Goal: Information Seeking & Learning: Check status

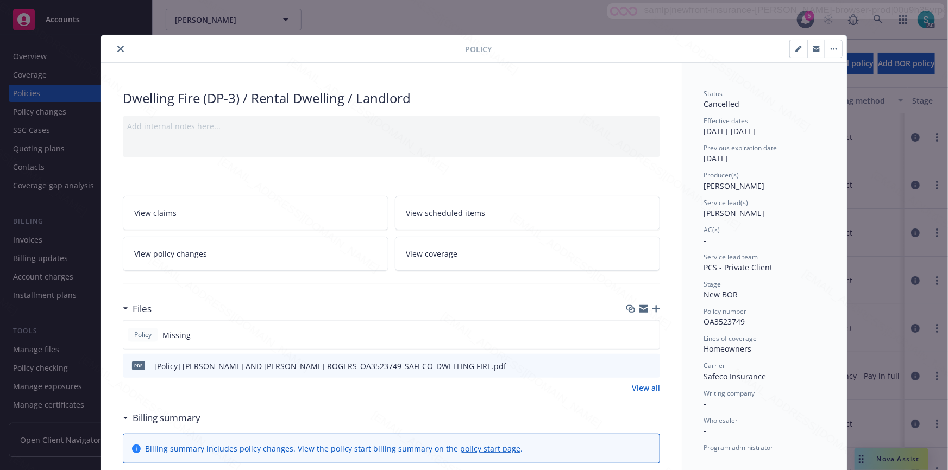
click at [117, 48] on icon "close" at bounding box center [120, 49] width 7 height 7
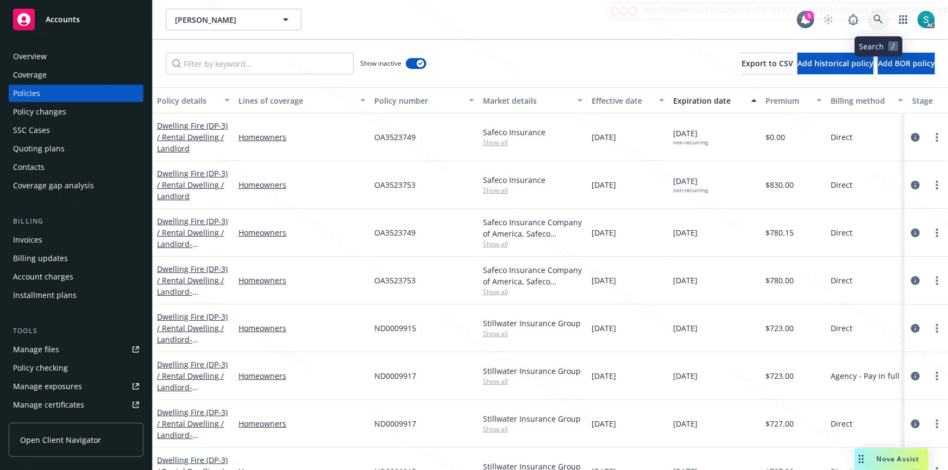
click at [877, 17] on icon at bounding box center [879, 20] width 10 height 10
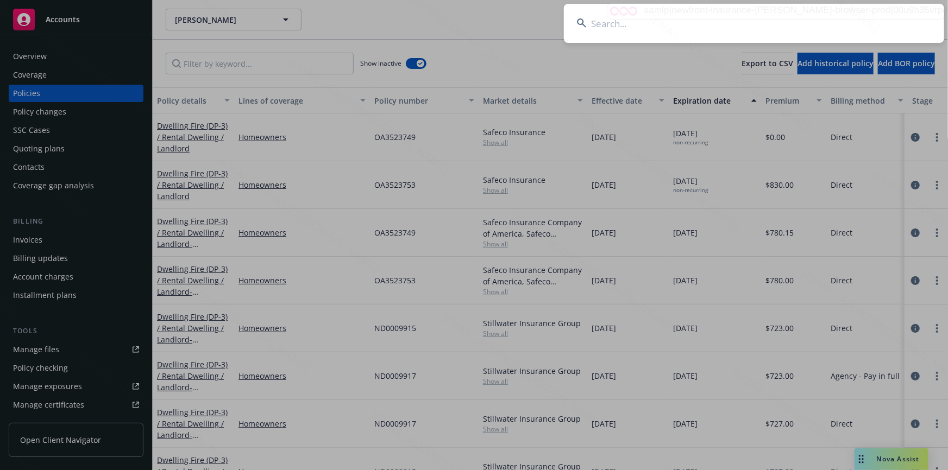
click at [756, 21] on input at bounding box center [754, 23] width 380 height 39
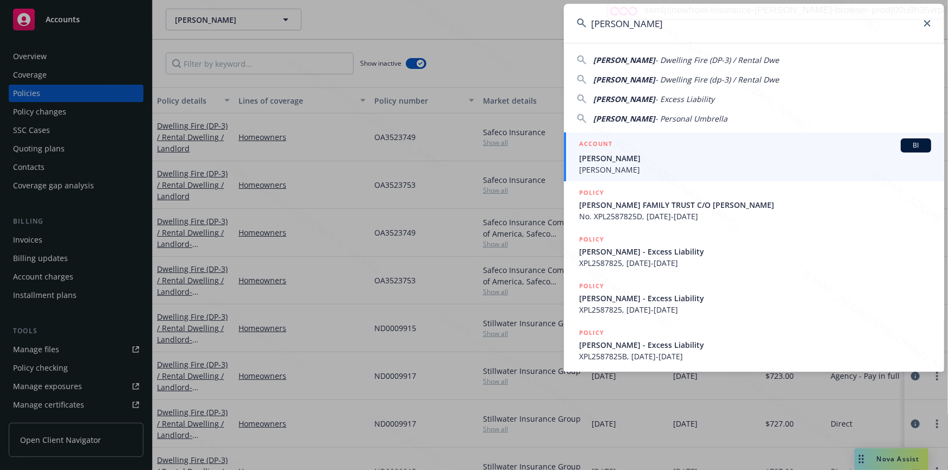
type input "[PERSON_NAME]"
click at [665, 172] on span "[PERSON_NAME]" at bounding box center [755, 169] width 352 height 11
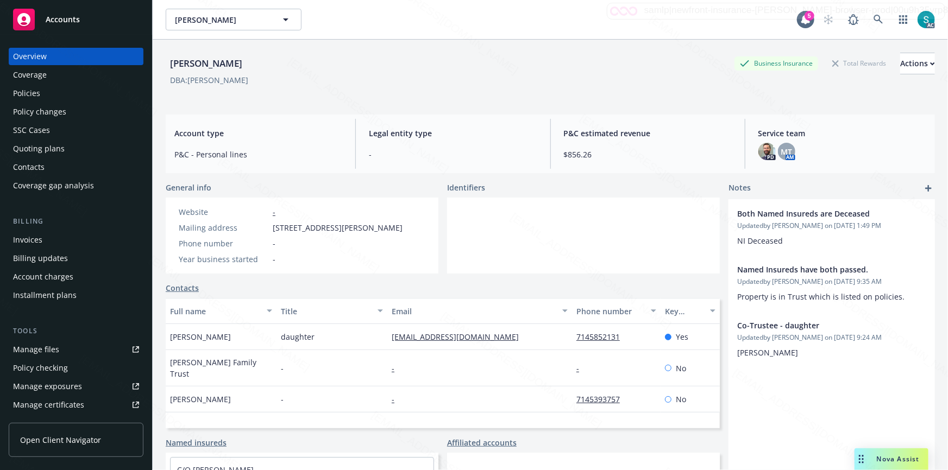
click at [46, 90] on div "Policies" at bounding box center [76, 93] width 126 height 17
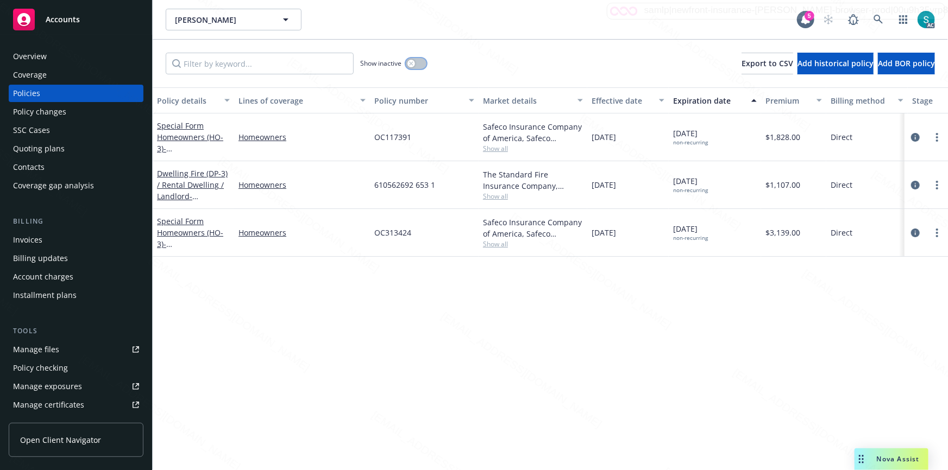
click at [411, 65] on div "button" at bounding box center [411, 64] width 8 height 8
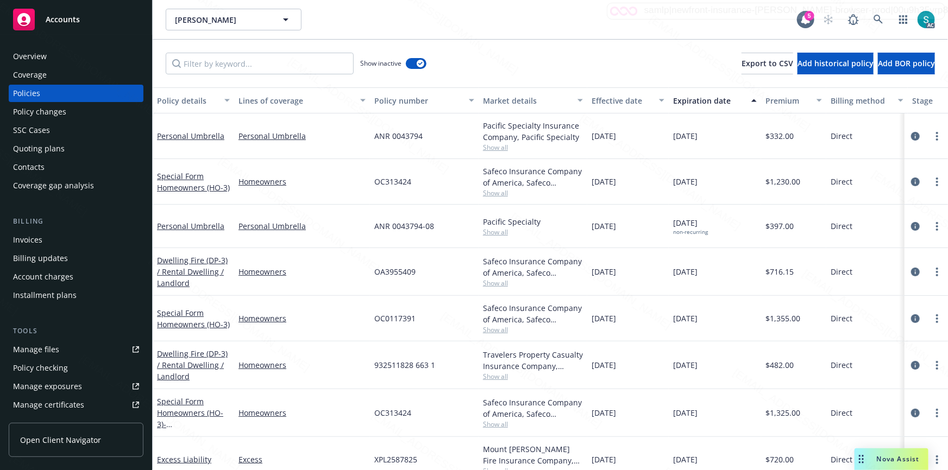
click at [692, 98] on div "Expiration date" at bounding box center [709, 100] width 72 height 11
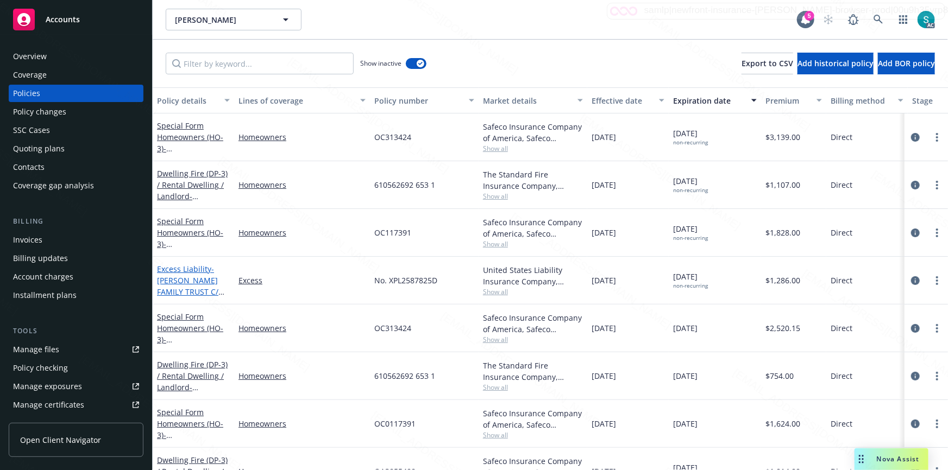
click at [181, 280] on span "- [PERSON_NAME] FAMILY TRUST C/O [PERSON_NAME]" at bounding box center [190, 286] width 67 height 45
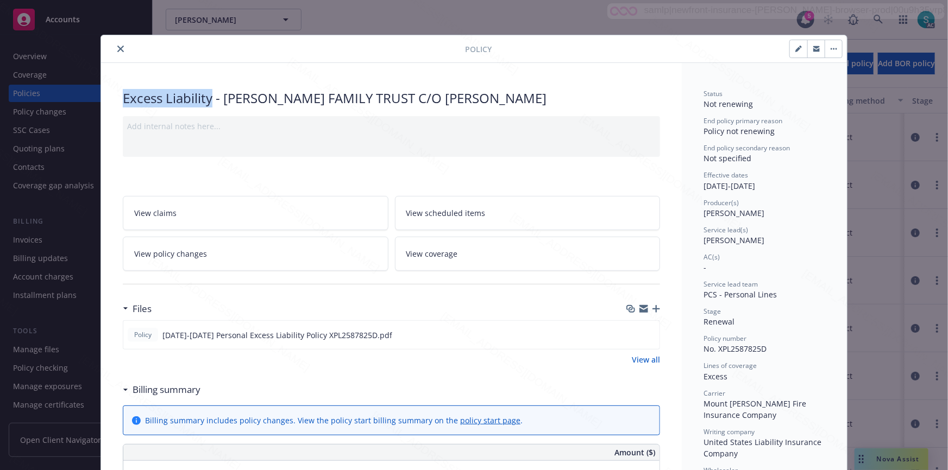
drag, startPoint x: 209, startPoint y: 95, endPoint x: 120, endPoint y: 102, distance: 89.9
click at [123, 102] on div "Excess Liability - [PERSON_NAME] FAMILY TRUST C/O [PERSON_NAME]" at bounding box center [391, 98] width 537 height 18
copy div "Excess Liability"
click at [120, 50] on icon "close" at bounding box center [120, 49] width 7 height 7
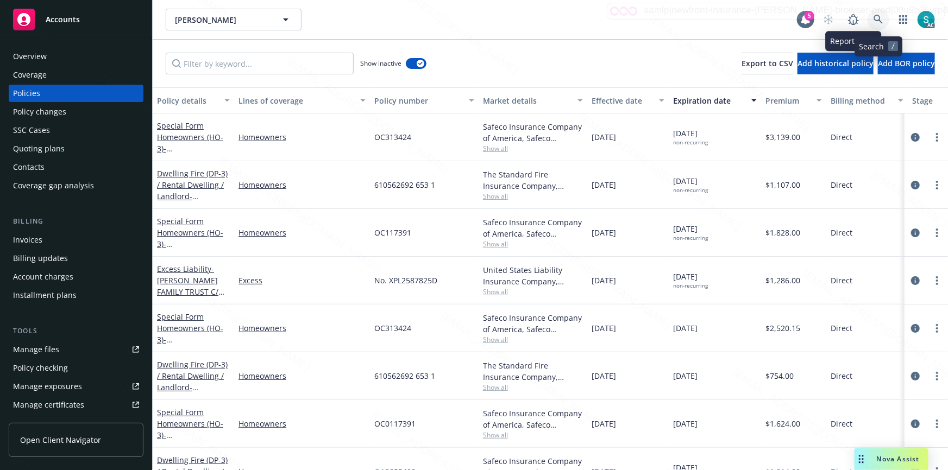
click at [880, 17] on icon at bounding box center [878, 19] width 9 height 9
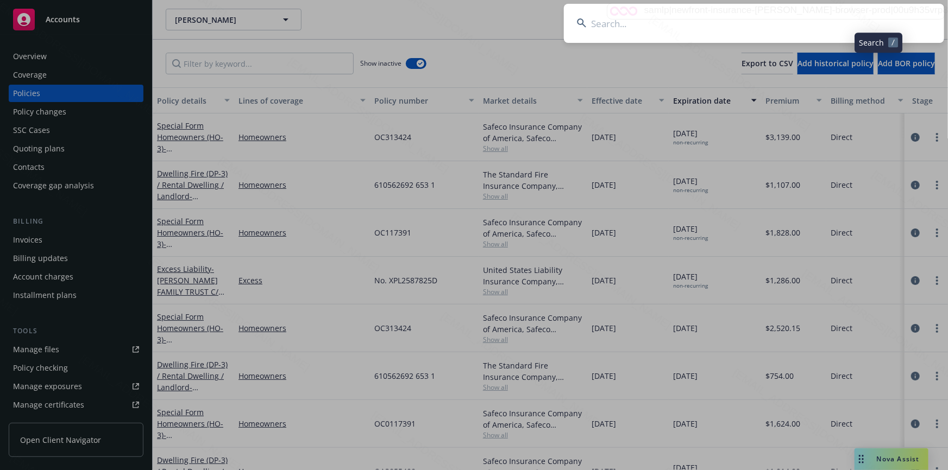
click at [731, 15] on input at bounding box center [754, 23] width 380 height 39
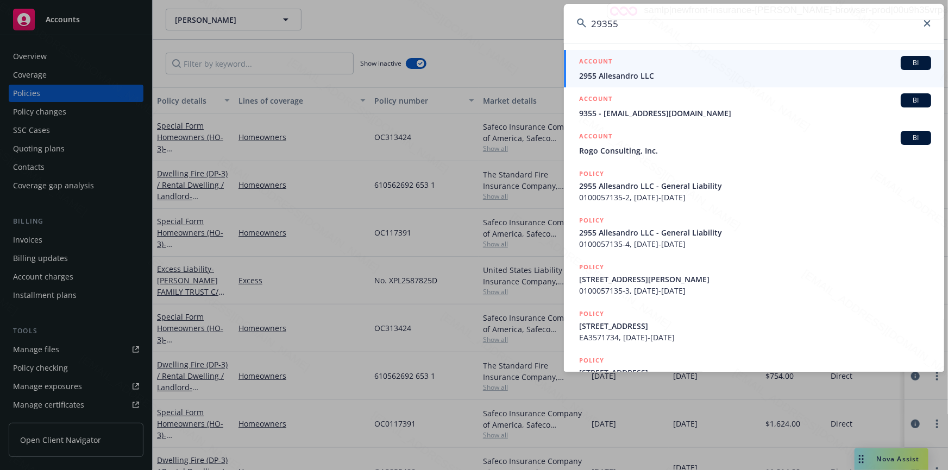
click at [641, 23] on input "29355" at bounding box center [754, 23] width 380 height 39
type input "[PERSON_NAME]"
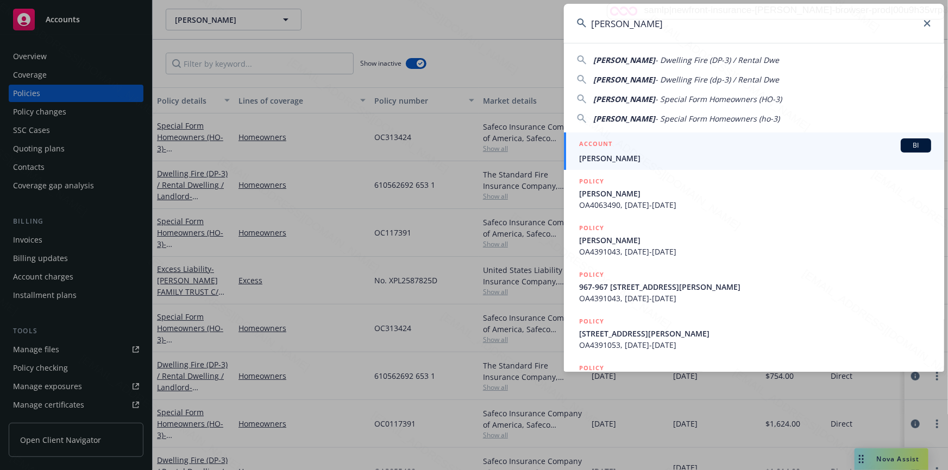
click at [613, 157] on span "[PERSON_NAME]" at bounding box center [755, 158] width 352 height 11
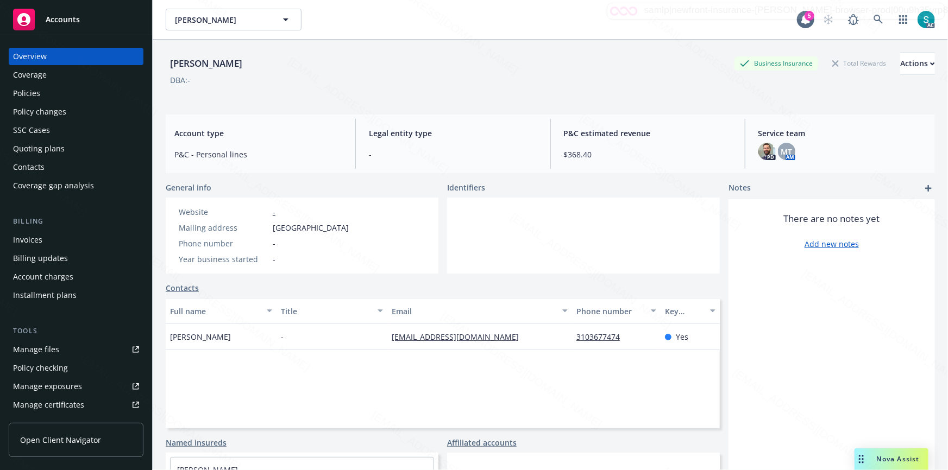
click at [225, 59] on div "[PERSON_NAME]" at bounding box center [206, 64] width 81 height 14
copy div "[PERSON_NAME]"
click at [37, 95] on div "Policies" at bounding box center [26, 93] width 27 height 17
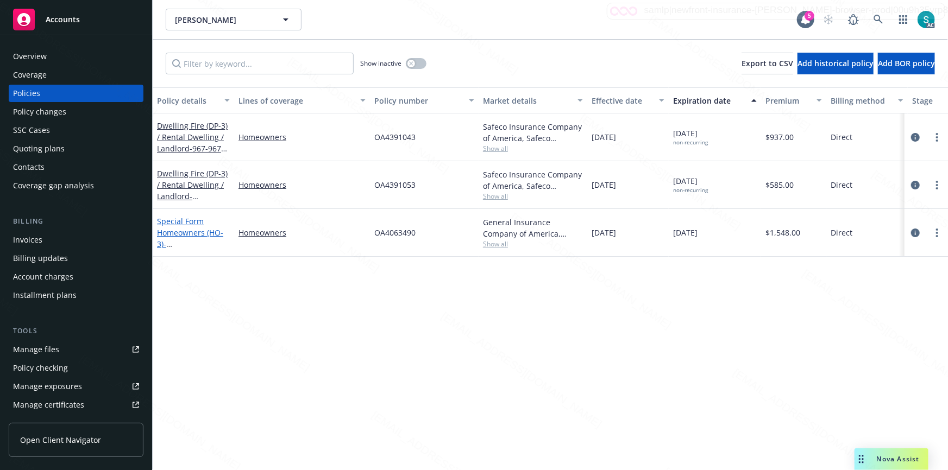
click at [181, 235] on link "Special Form Homeowners (HO-3) - 2219-[STREET_ADDRESS]" at bounding box center [191, 238] width 69 height 45
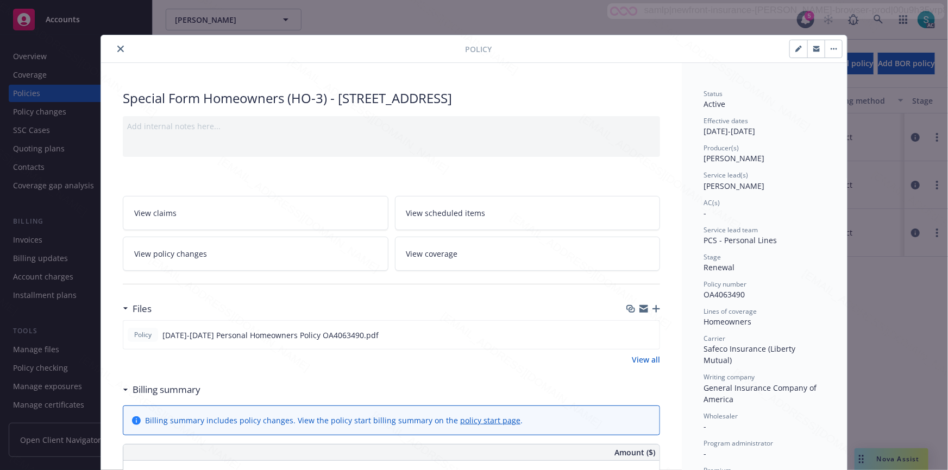
click at [337, 98] on div "Special Form Homeowners (HO-3) - 2219-[STREET_ADDRESS]" at bounding box center [391, 98] width 537 height 18
drag, startPoint x: 337, startPoint y: 98, endPoint x: 620, endPoint y: 97, distance: 283.0
click at [620, 97] on div "Special Form Homeowners (HO-3) - 2219-[STREET_ADDRESS]" at bounding box center [391, 98] width 537 height 18
copy div "[STREET_ADDRESS]"
click at [257, 95] on div "Special Form Homeowners (HO-3) - 2219-[STREET_ADDRESS]" at bounding box center [391, 98] width 537 height 18
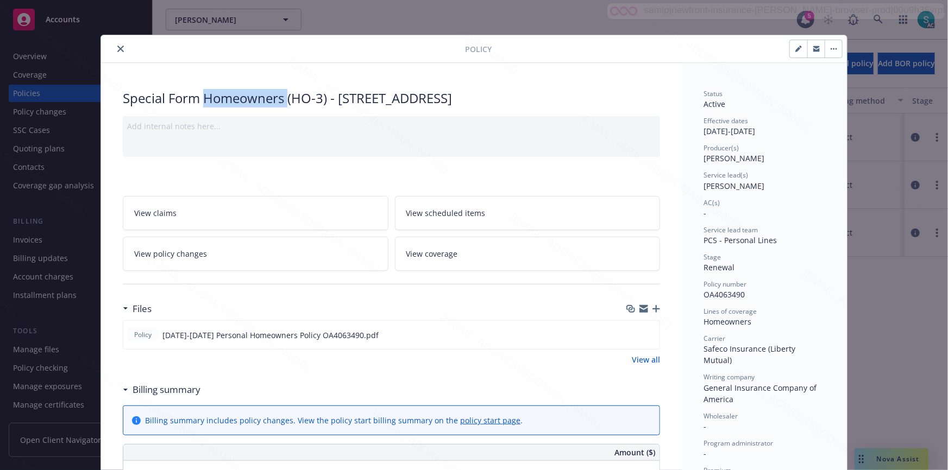
click at [257, 95] on div "Special Form Homeowners (HO-3) - 2219-[STREET_ADDRESS]" at bounding box center [391, 98] width 537 height 18
copy div "Homeowners"
click at [117, 48] on icon "close" at bounding box center [120, 49] width 7 height 7
click at [49, 57] on div "Overview" at bounding box center [76, 56] width 126 height 17
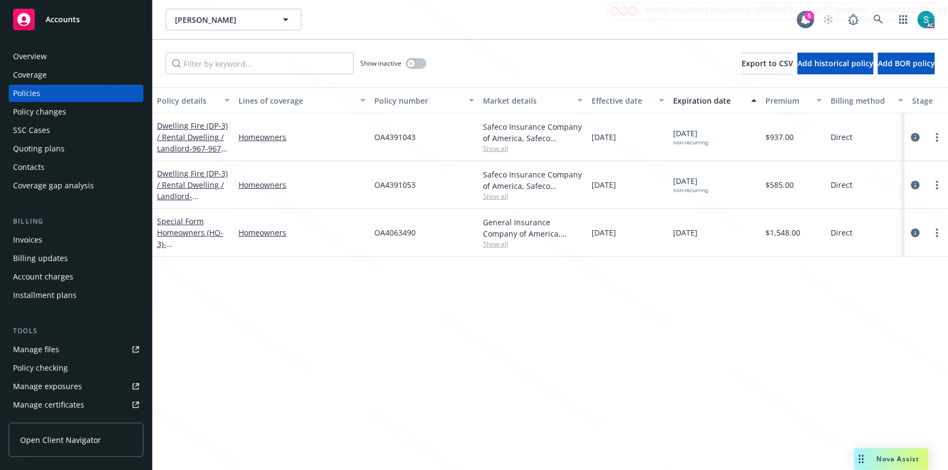
click at [49, 57] on div "Overview" at bounding box center [76, 56] width 126 height 17
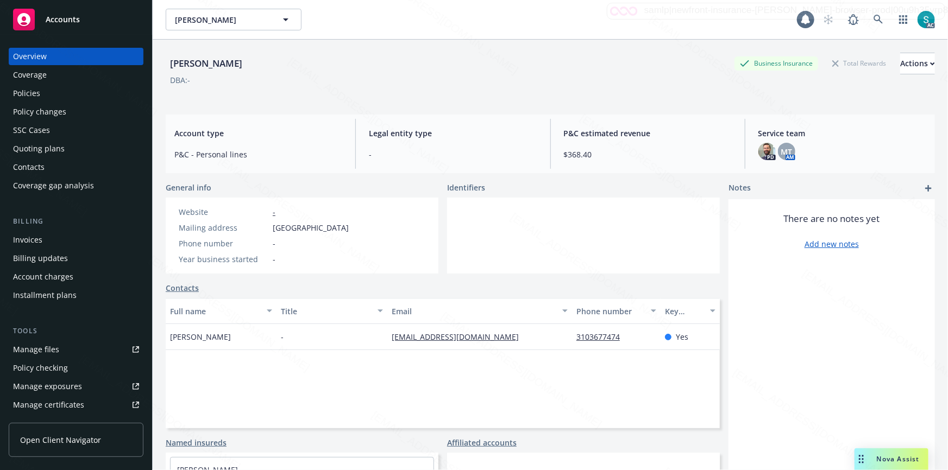
click at [49, 57] on div "Overview" at bounding box center [76, 56] width 126 height 17
click at [76, 95] on div "Policies" at bounding box center [76, 93] width 126 height 17
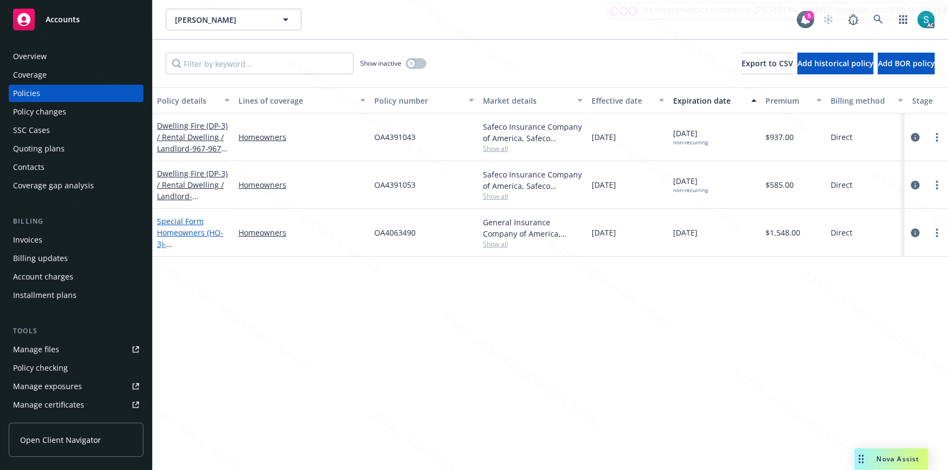
click at [172, 243] on span "- [STREET_ADDRESS]" at bounding box center [191, 250] width 69 height 22
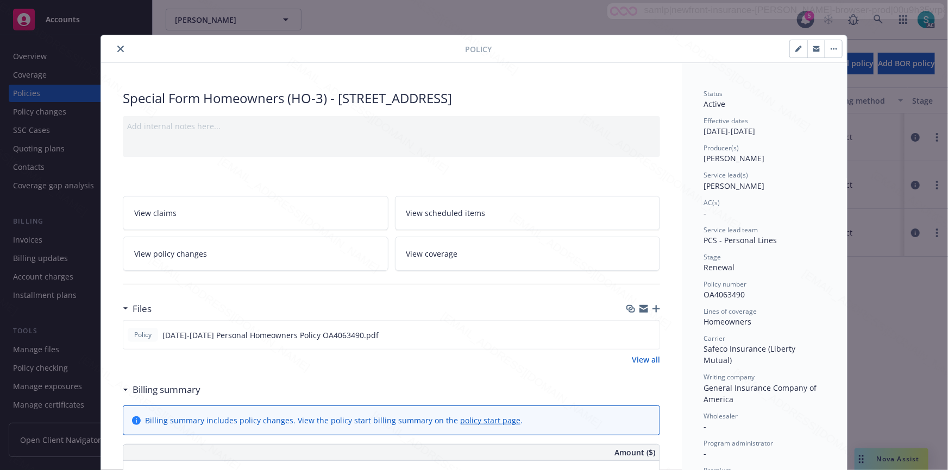
scroll to position [33, 0]
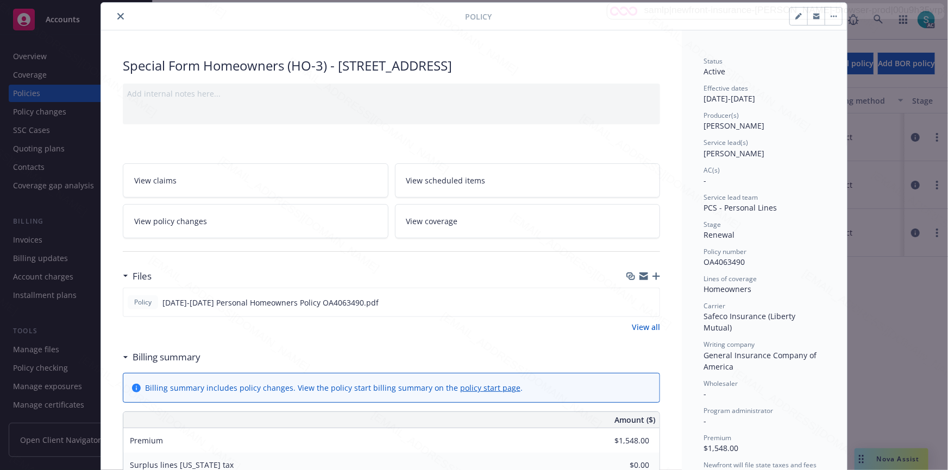
click at [120, 18] on icon "close" at bounding box center [120, 16] width 7 height 7
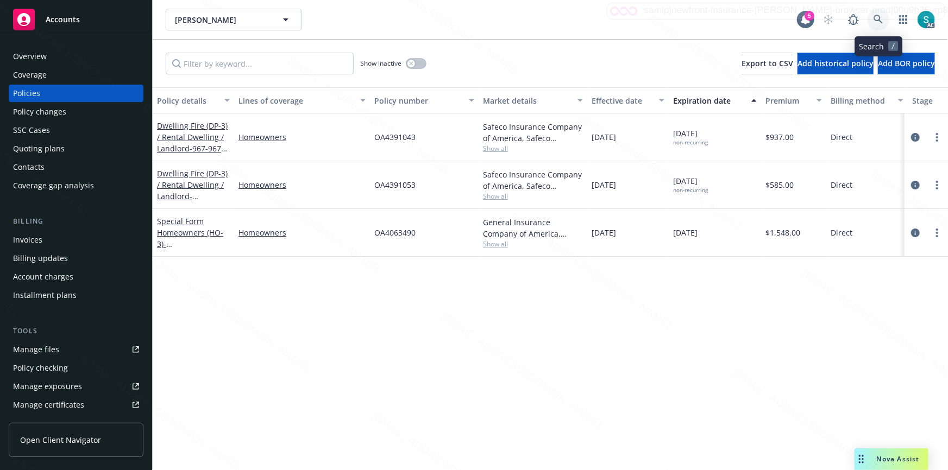
click at [873, 17] on link at bounding box center [879, 20] width 22 height 22
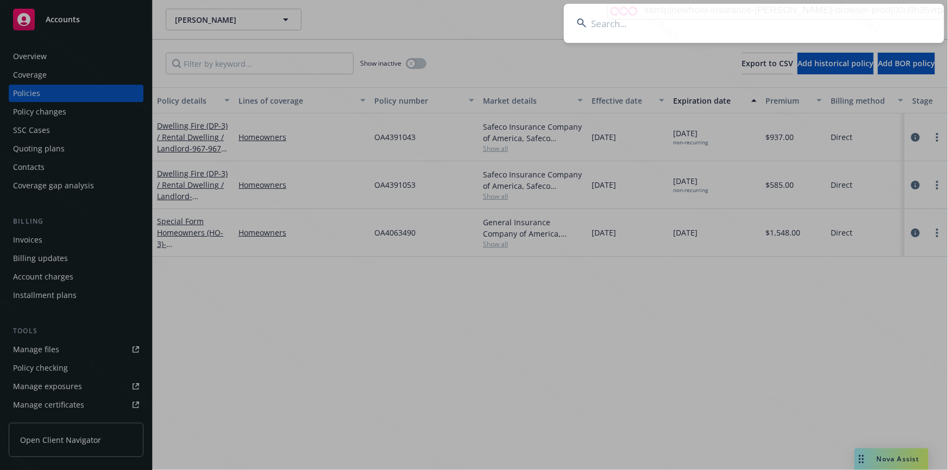
click at [726, 18] on input at bounding box center [754, 23] width 380 height 39
type input "[PERSON_NAME] and [PERSON_NAME]"
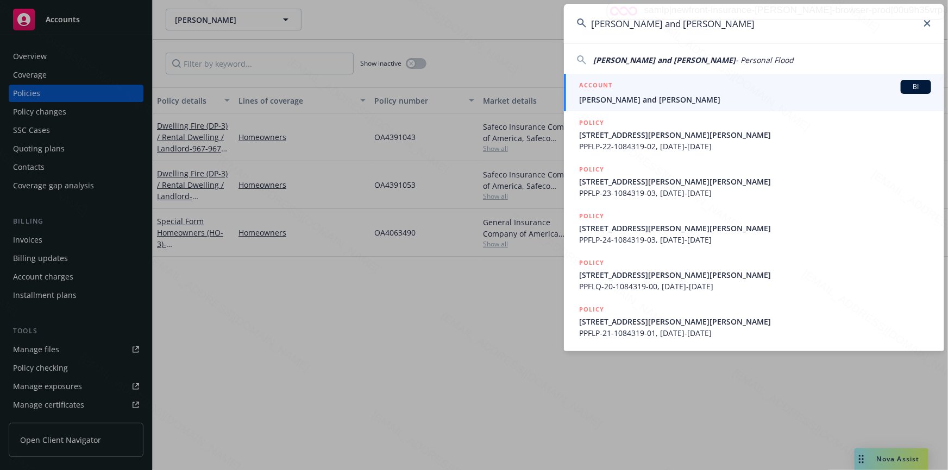
click at [628, 99] on span "[PERSON_NAME] and [PERSON_NAME]" at bounding box center [755, 99] width 352 height 11
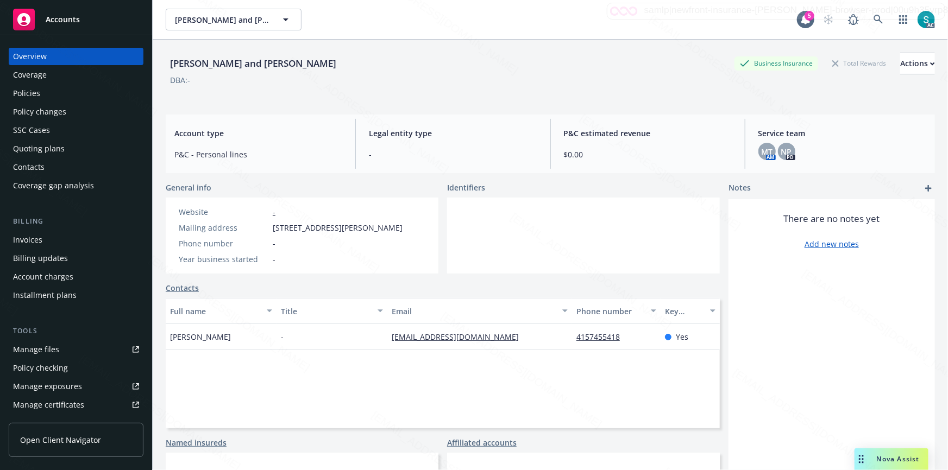
click at [46, 96] on div "Policies" at bounding box center [76, 93] width 126 height 17
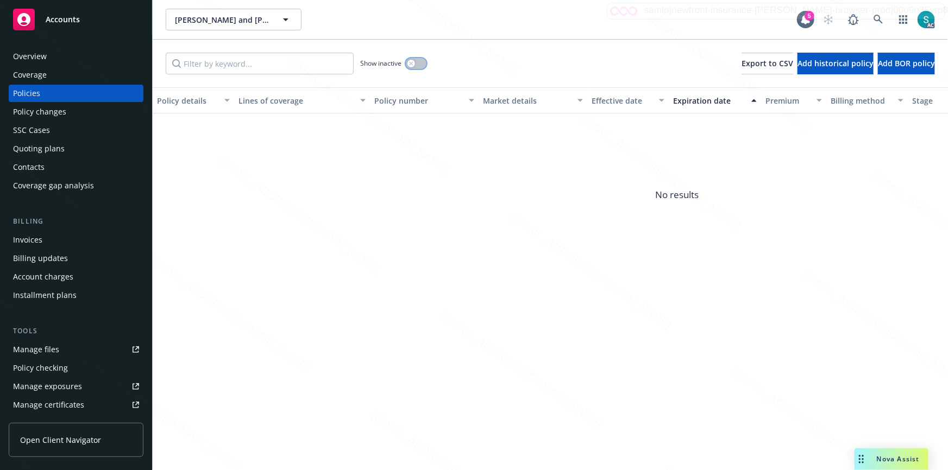
click at [413, 63] on div "button" at bounding box center [411, 64] width 8 height 8
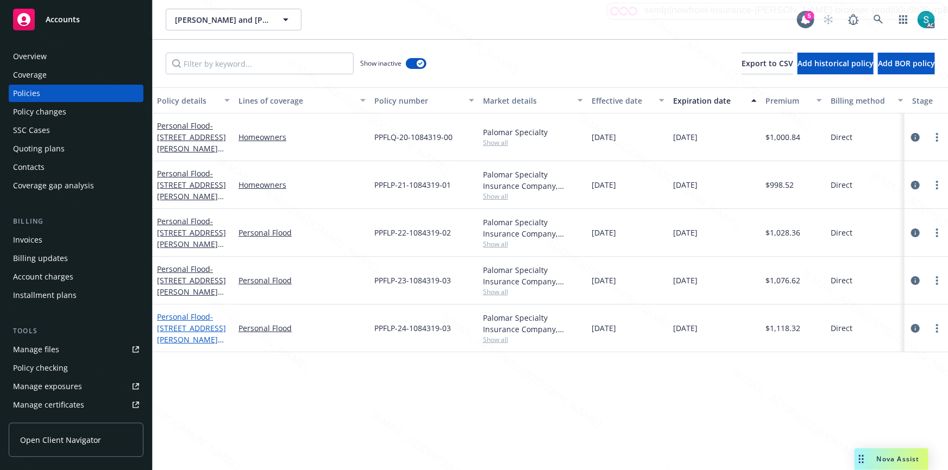
click at [171, 316] on link "Personal Flood - [STREET_ADDRESS][PERSON_NAME][PERSON_NAME]" at bounding box center [191, 334] width 69 height 45
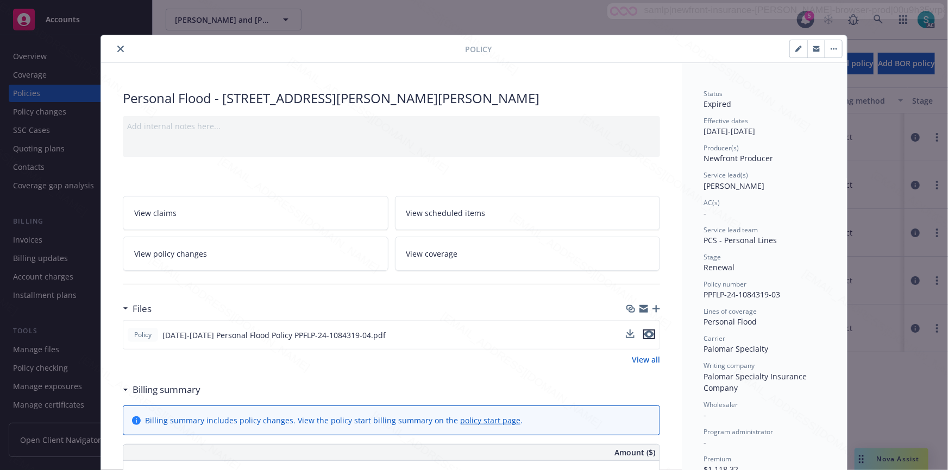
click at [648, 334] on icon "preview file" at bounding box center [649, 335] width 10 height 8
click at [117, 49] on icon "close" at bounding box center [120, 49] width 7 height 7
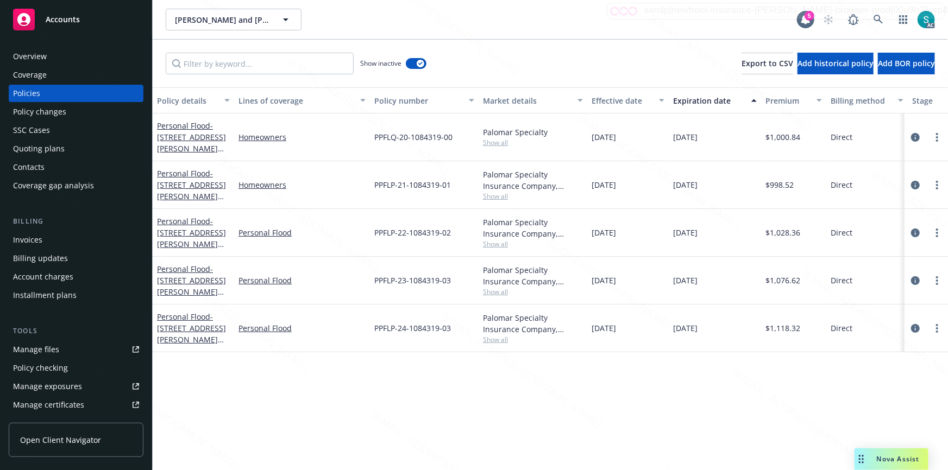
click at [60, 55] on div "Overview" at bounding box center [76, 56] width 126 height 17
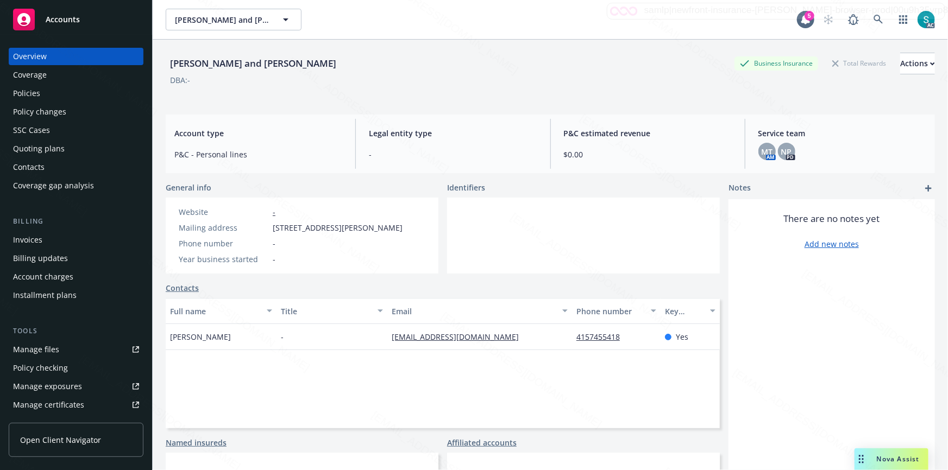
click at [22, 55] on div "Overview" at bounding box center [30, 56] width 34 height 17
click at [185, 59] on div "[PERSON_NAME] and [PERSON_NAME]" at bounding box center [253, 64] width 175 height 14
copy div "[PERSON_NAME] and [PERSON_NAME]"
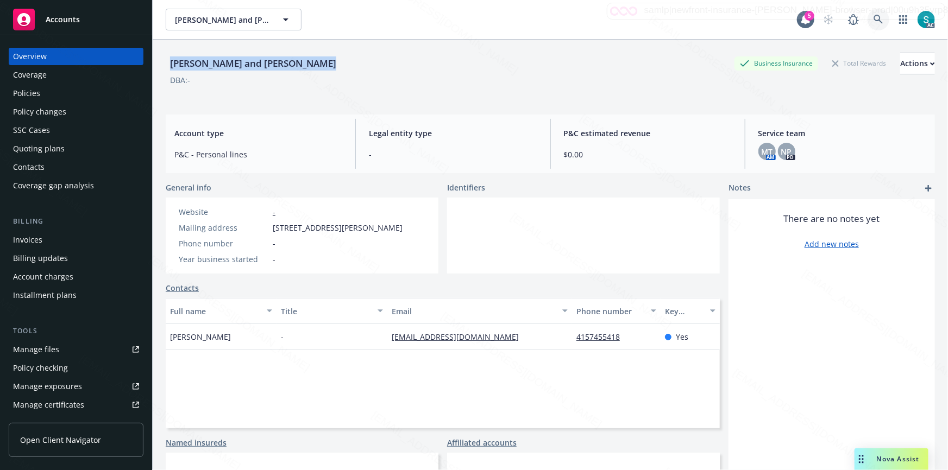
click at [868, 19] on link at bounding box center [879, 20] width 22 height 22
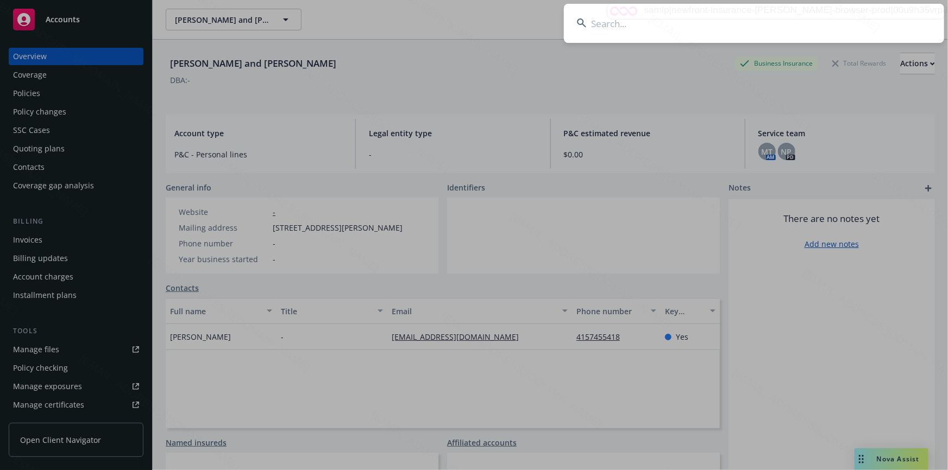
click at [771, 15] on input at bounding box center [754, 23] width 380 height 39
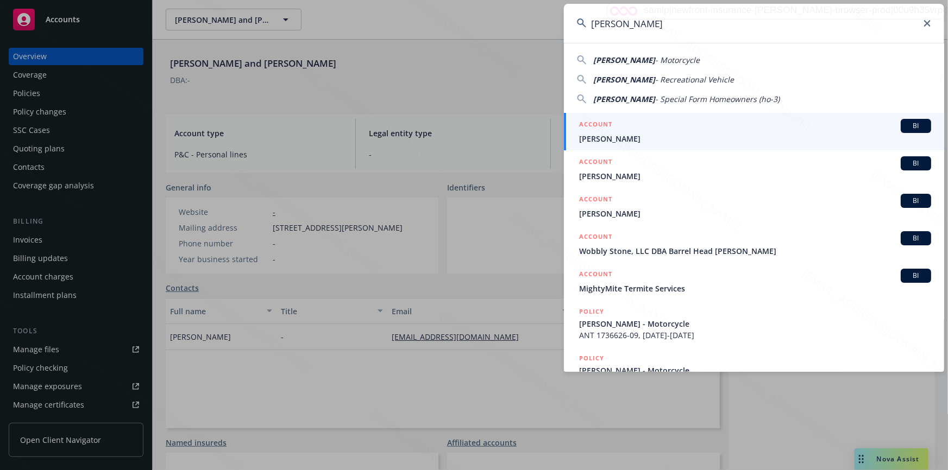
type input "[PERSON_NAME]"
click at [617, 135] on span "[PERSON_NAME]" at bounding box center [755, 138] width 352 height 11
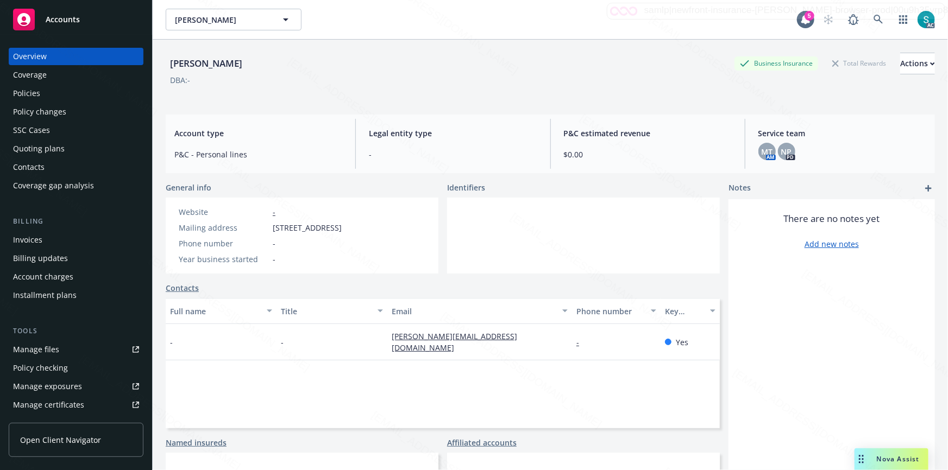
click at [51, 92] on div "Policies" at bounding box center [76, 93] width 126 height 17
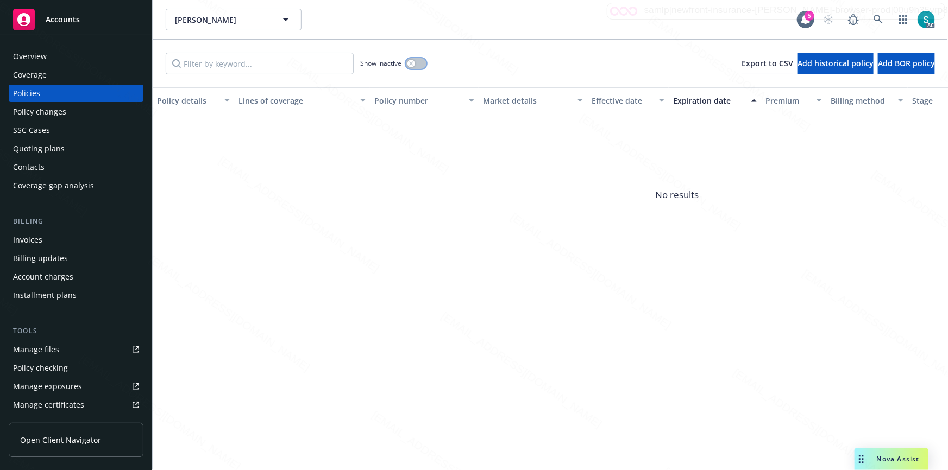
click at [419, 64] on button "button" at bounding box center [416, 63] width 21 height 11
